Goal: Navigation & Orientation: Find specific page/section

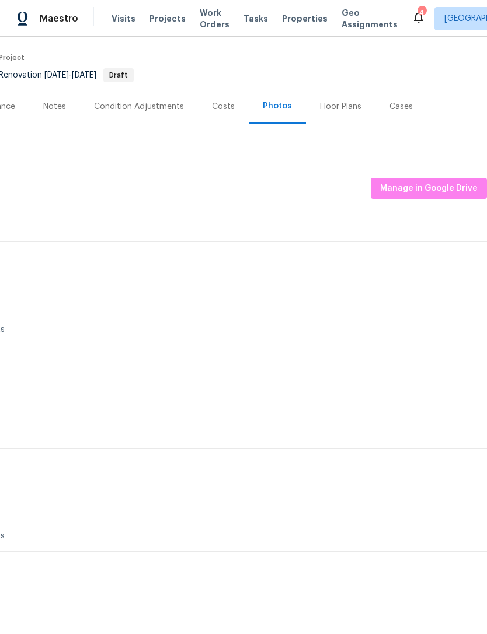
scroll to position [93, 173]
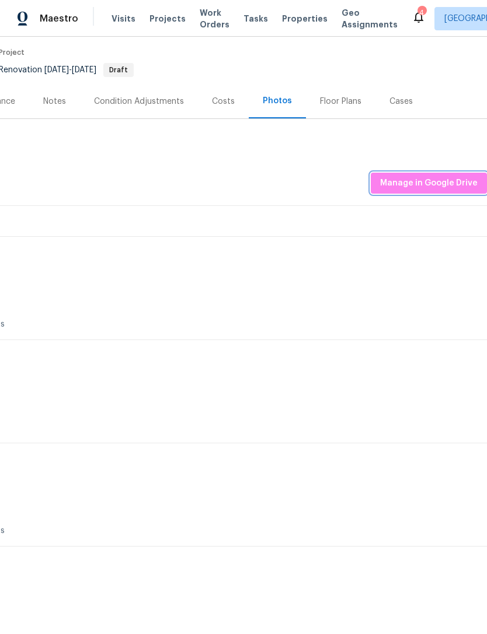
click at [445, 177] on span "Manage in Google Drive" at bounding box center [428, 183] width 97 height 15
click at [61, 106] on div "Notes" at bounding box center [54, 102] width 23 height 12
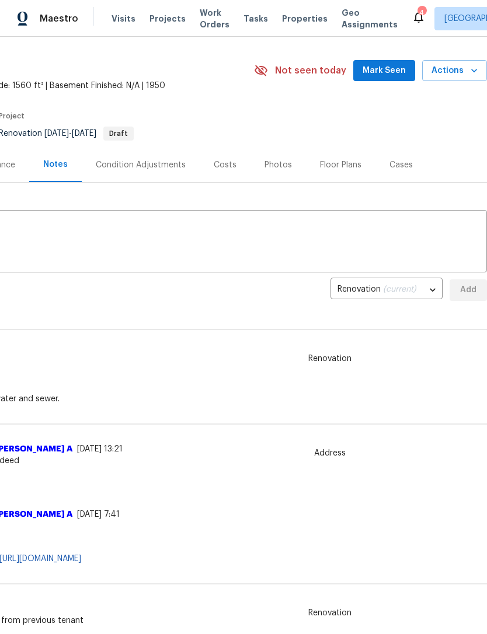
scroll to position [30, 173]
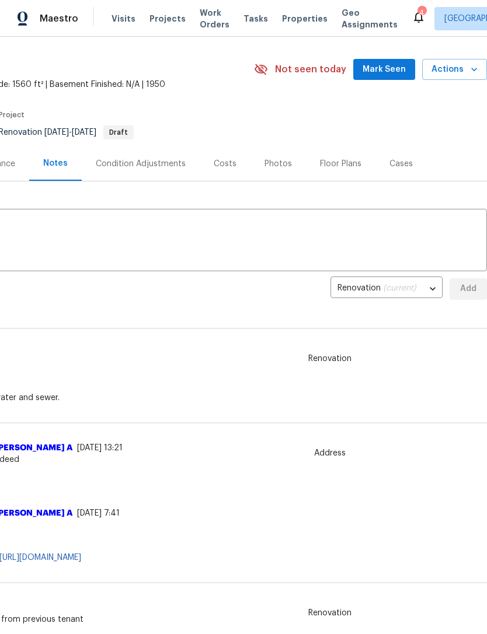
click at [274, 158] on div "Photos" at bounding box center [277, 164] width 27 height 12
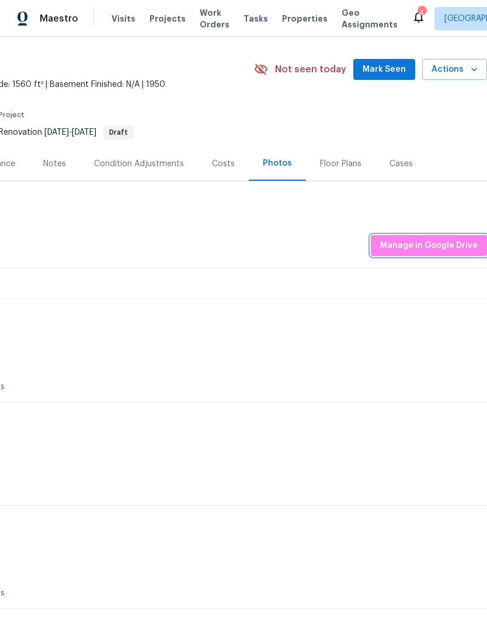
click at [444, 247] on span "Manage in Google Drive" at bounding box center [428, 246] width 97 height 15
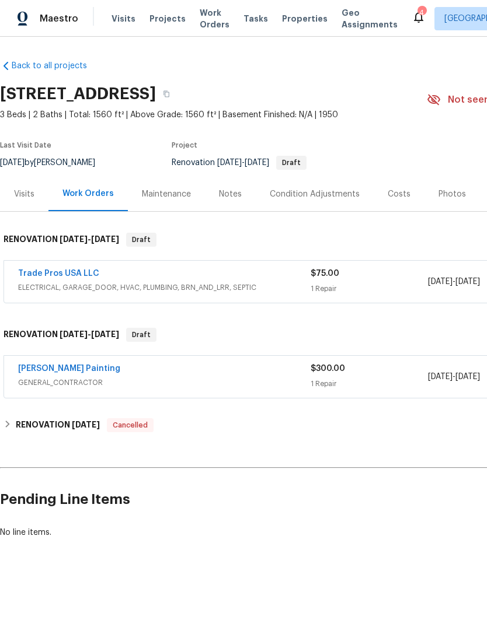
click at [446, 197] on div "Photos" at bounding box center [451, 194] width 27 height 12
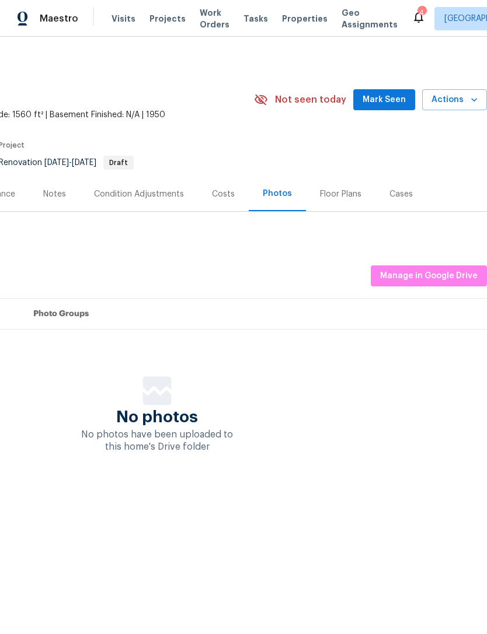
scroll to position [0, 173]
click at [457, 276] on span "Manage in Google Drive" at bounding box center [428, 276] width 97 height 15
